Goal: Communication & Community: Ask a question

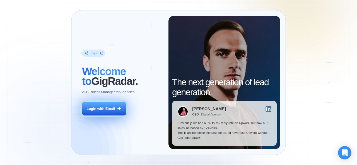
click at [116, 107] on button "Login with Email" at bounding box center [104, 109] width 44 height 14
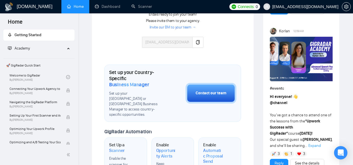
scroll to position [172, 0]
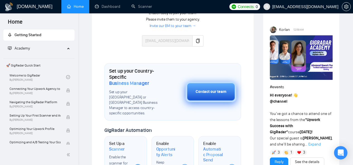
click at [211, 92] on div "Contact our team" at bounding box center [211, 92] width 31 height 6
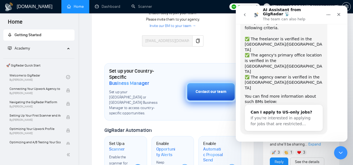
scroll to position [64, 0]
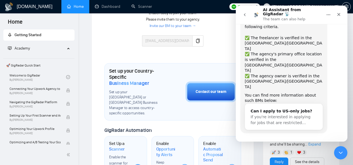
click at [260, 144] on button "Yes, I meet all of the criteria - request a new BM" at bounding box center [292, 152] width 95 height 16
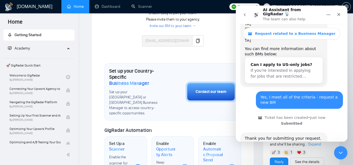
scroll to position [154, 0]
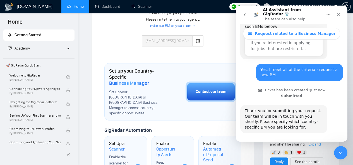
click at [295, 144] on button "🇺🇸 US-based business manager" at bounding box center [305, 149] width 70 height 11
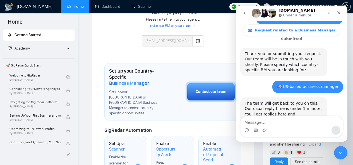
scroll to position [211, 0]
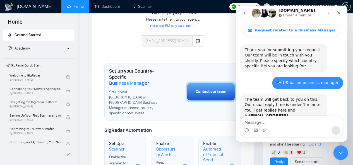
click at [342, 151] on icon "Close Intercom Messenger" at bounding box center [339, 152] width 7 height 7
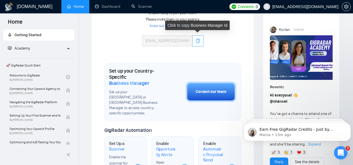
click at [197, 40] on icon "copy" at bounding box center [198, 41] width 4 height 4
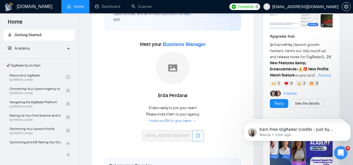
scroll to position [242, 0]
click at [340, 152] on icon "Open Intercom Messenger" at bounding box center [339, 152] width 9 height 9
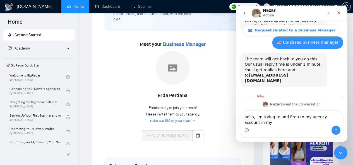
scroll to position [257, 0]
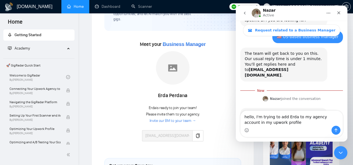
click at [277, 127] on div "Intercom messenger" at bounding box center [291, 130] width 102 height 9
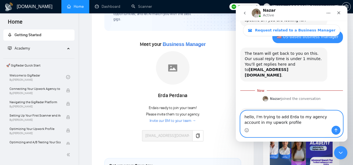
click at [278, 126] on textarea "hello, I'm trying to add Erda to my agency account in my upwork profile" at bounding box center [291, 118] width 102 height 15
drag, startPoint x: 278, startPoint y: 122, endPoint x: 227, endPoint y: 108, distance: 53.7
click html "Nazar Active Request related to a Business Manager Ask us anything, or share yo…"
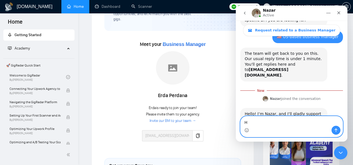
scroll to position [251, 0]
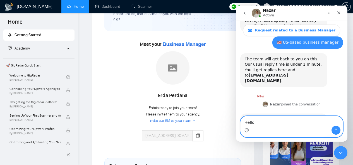
paste textarea "I'm trying to add Erda to the agency account within my Upwork profile but her e…"
type textarea "Hello, I'm trying to add Erda to the agency account within my Upwork profile bu…"
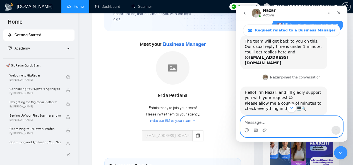
scroll to position [275, 0]
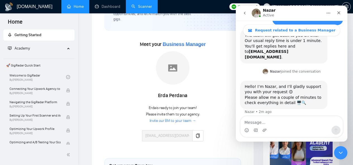
click at [142, 9] on link "Scanner" at bounding box center [141, 6] width 21 height 5
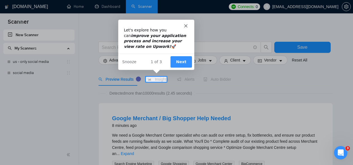
click at [186, 24] on icon "Close" at bounding box center [185, 25] width 3 height 3
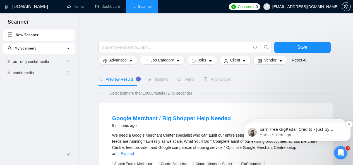
click at [296, 133] on div "Earn Free GigRadar Credits - Just by Sharing Your Story! 💬 Want more credits fo…" at bounding box center [302, 129] width 86 height 7
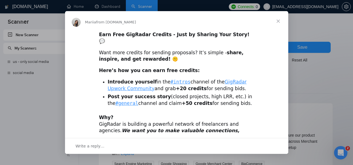
scroll to position [49, 0]
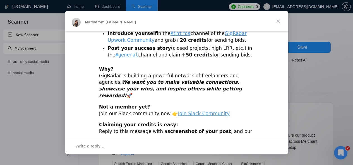
click at [276, 23] on span "Close" at bounding box center [278, 21] width 20 height 20
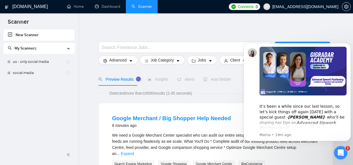
scroll to position [0, 0]
click at [343, 149] on div "Open Intercom Messenger" at bounding box center [340, 152] width 18 height 18
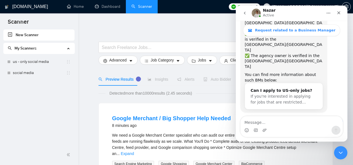
scroll to position [275, 0]
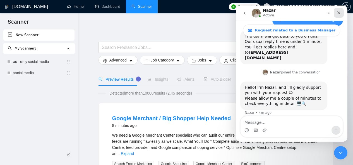
click at [340, 15] on div "Close" at bounding box center [339, 13] width 10 height 10
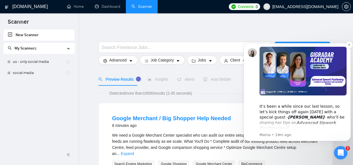
scroll to position [67, 0]
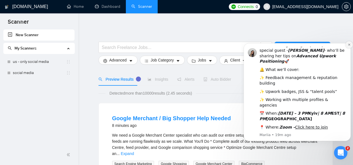
click at [349, 45] on icon "Dismiss notification" at bounding box center [349, 45] width 2 height 2
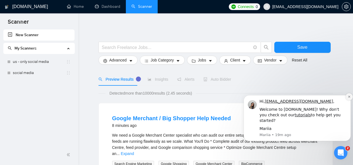
click at [348, 98] on icon "Dismiss notification" at bounding box center [349, 96] width 3 height 3
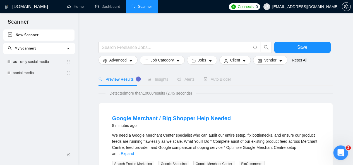
click at [339, 151] on icon "Open Intercom Messenger" at bounding box center [339, 152] width 9 height 9
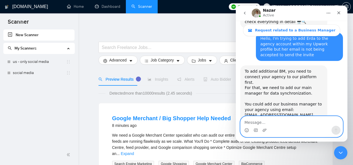
scroll to position [358, 0]
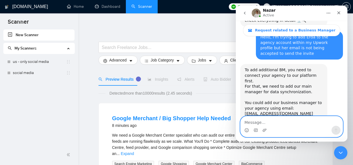
click at [276, 123] on textarea "Message…" at bounding box center [291, 121] width 102 height 9
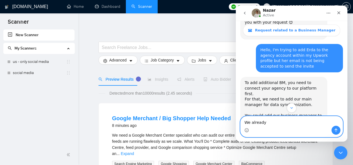
scroll to position [344, 0]
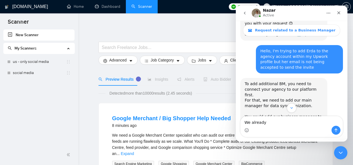
click at [299, 98] on div "For that, we need to add our main manager for data synchronization." at bounding box center [284, 103] width 78 height 11
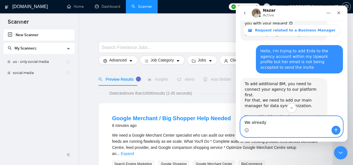
click at [270, 125] on textarea "We already" at bounding box center [291, 121] width 102 height 9
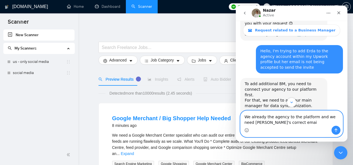
type textarea "We already the agency to the platform and we need Erda's correct email"
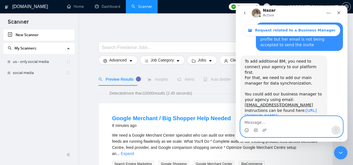
scroll to position [388, 0]
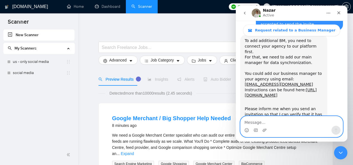
click at [284, 125] on textarea "Message…" at bounding box center [291, 121] width 102 height 9
paste textarea "We tried using her email account but it failed to send the invitation to her"
type textarea "We tried using her email account but it failed to send the invitation to her"
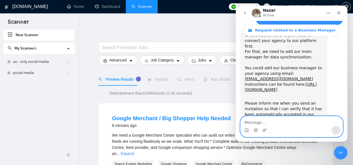
scroll to position [406, 0]
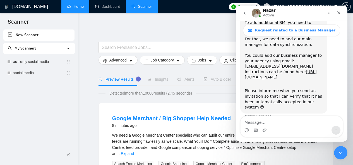
click at [74, 7] on link "Home" at bounding box center [75, 6] width 17 height 5
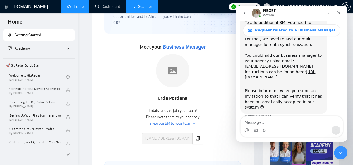
scroll to position [74, 0]
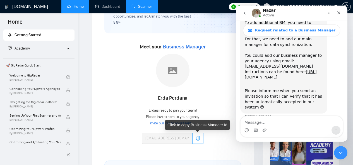
click at [201, 140] on button "button" at bounding box center [197, 138] width 11 height 11
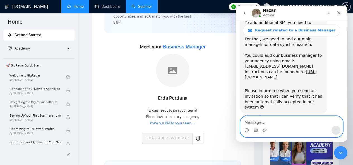
click at [273, 121] on textarea "Message…" at bounding box center [291, 121] width 102 height 9
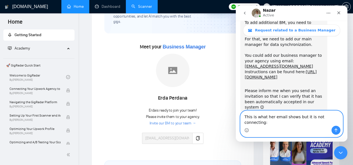
type textarea "This is what her email shows but it is not connecting: tayong@web.de"
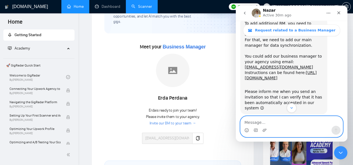
scroll to position [449, 0]
